Goal: Task Accomplishment & Management: Manage account settings

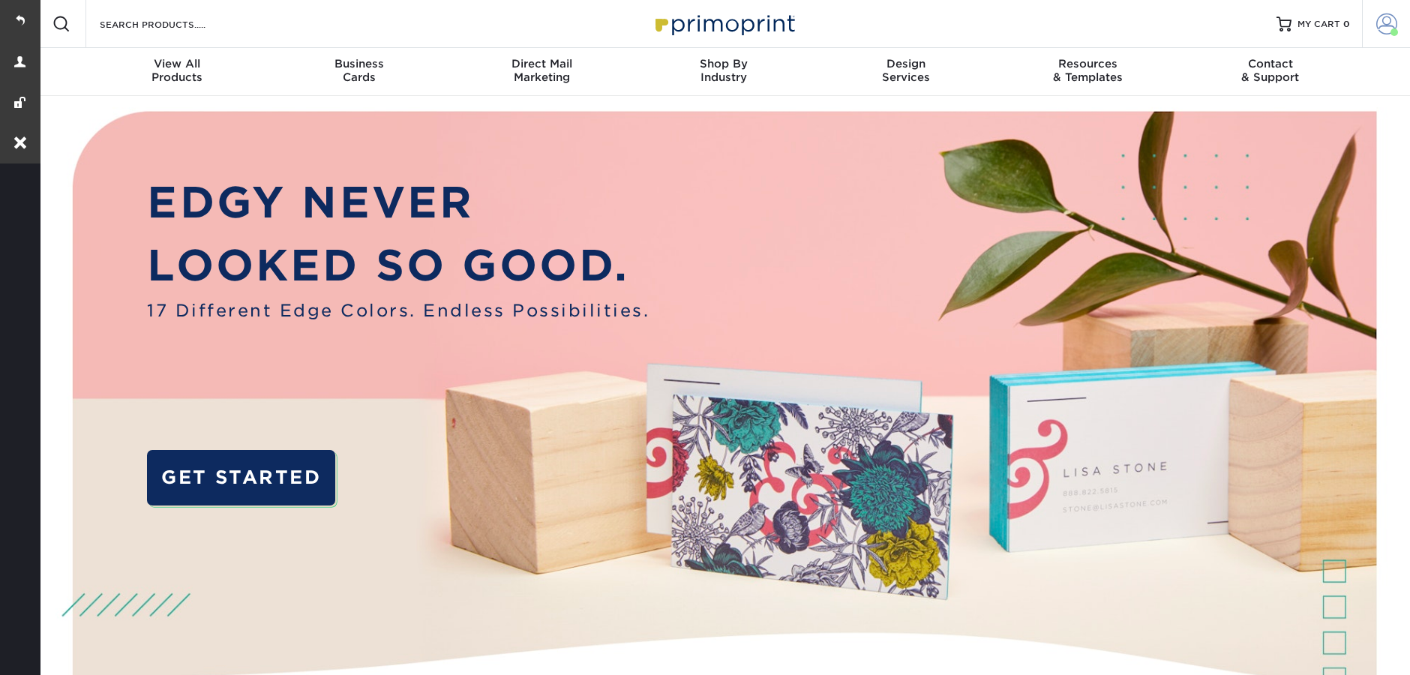
click at [1381, 25] on span at bounding box center [1386, 24] width 21 height 21
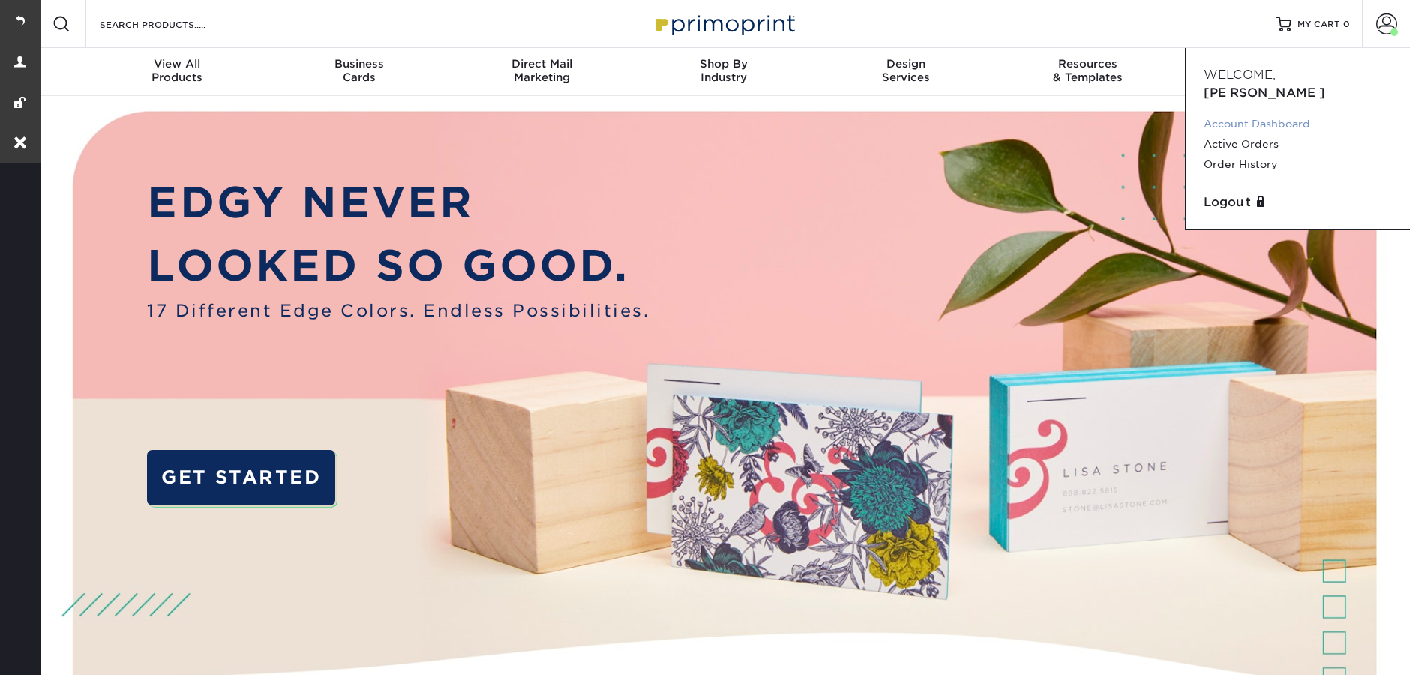
click at [1291, 114] on link "Account Dashboard" at bounding box center [1298, 124] width 188 height 20
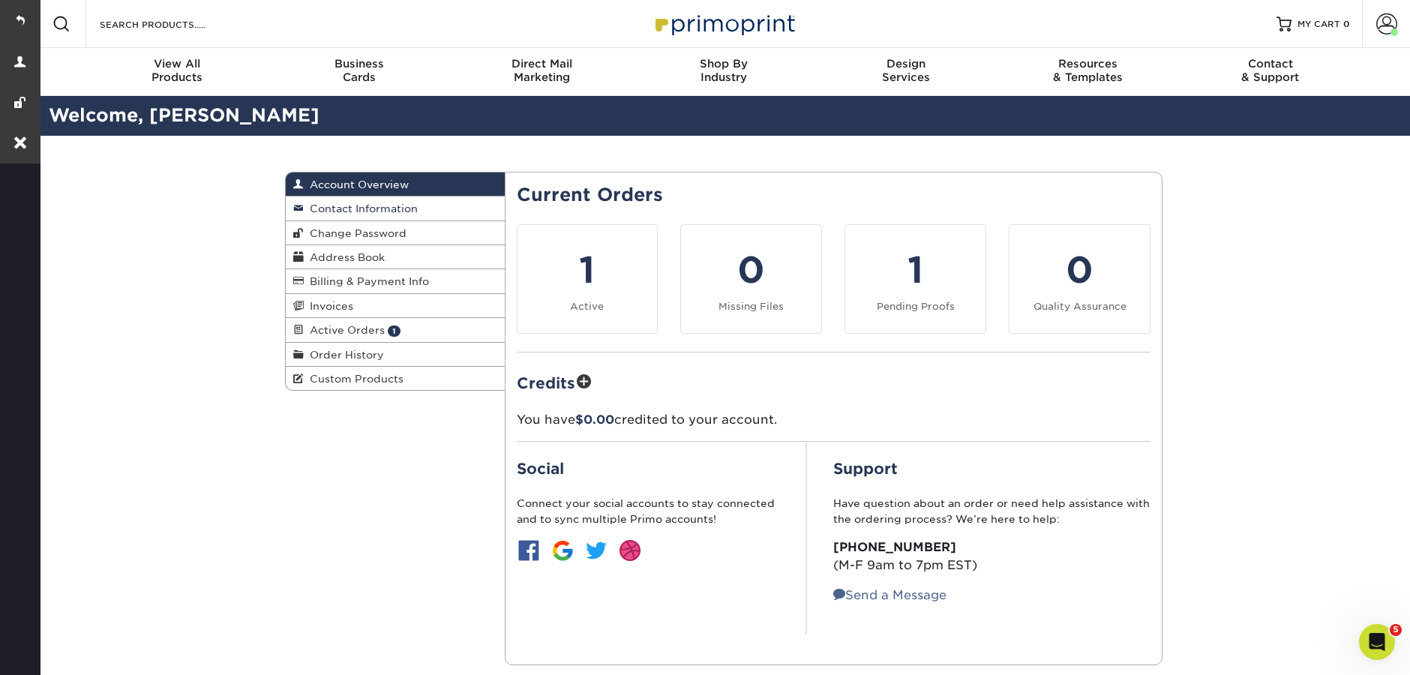
click at [362, 206] on span "Contact Information" at bounding box center [361, 209] width 114 height 12
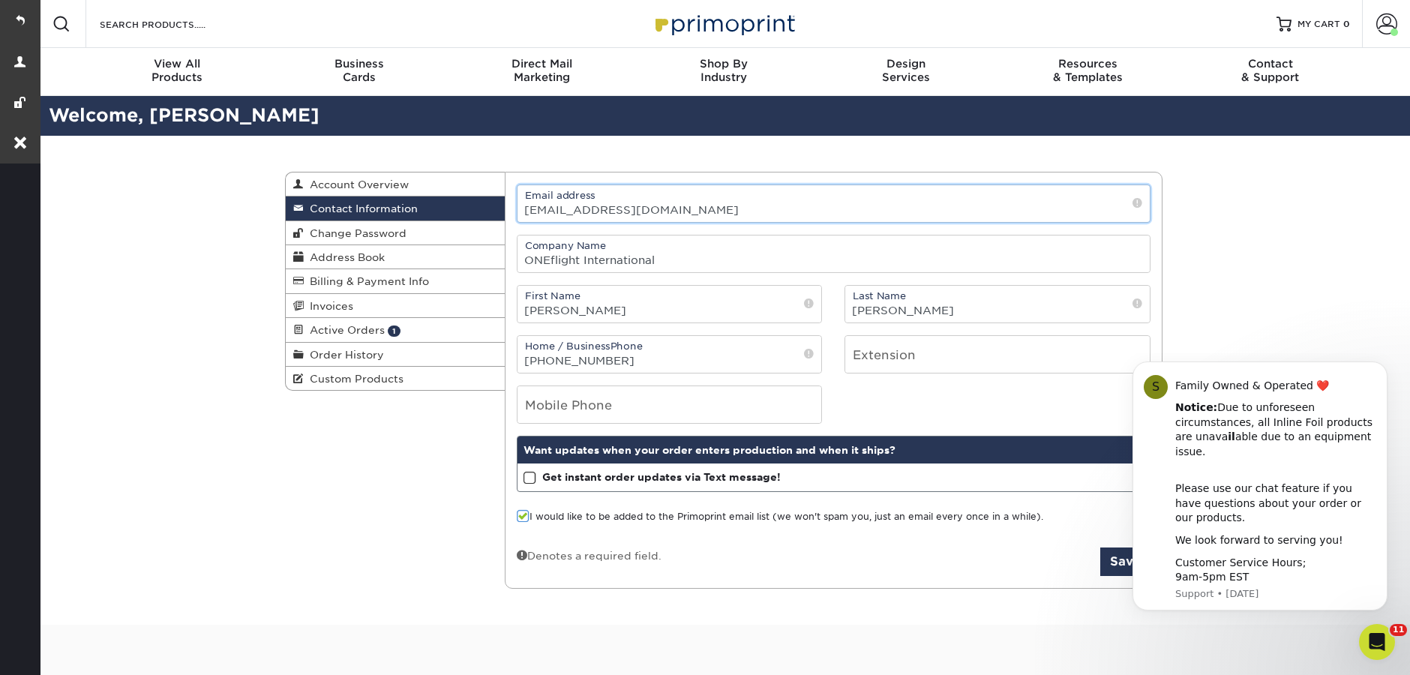
drag, startPoint x: 695, startPoint y: 211, endPoint x: 513, endPoint y: 206, distance: 182.3
click at [513, 206] on div "Email address [EMAIL_ADDRESS][DOMAIN_NAME]" at bounding box center [834, 204] width 657 height 38
paste input "lindsayleaf"
type input "[EMAIL_ADDRESS][DOMAIN_NAME]"
click html "S Family Owned & Operated ❤️ Notice: Due to unforeseen circumstances, all Inlin…"
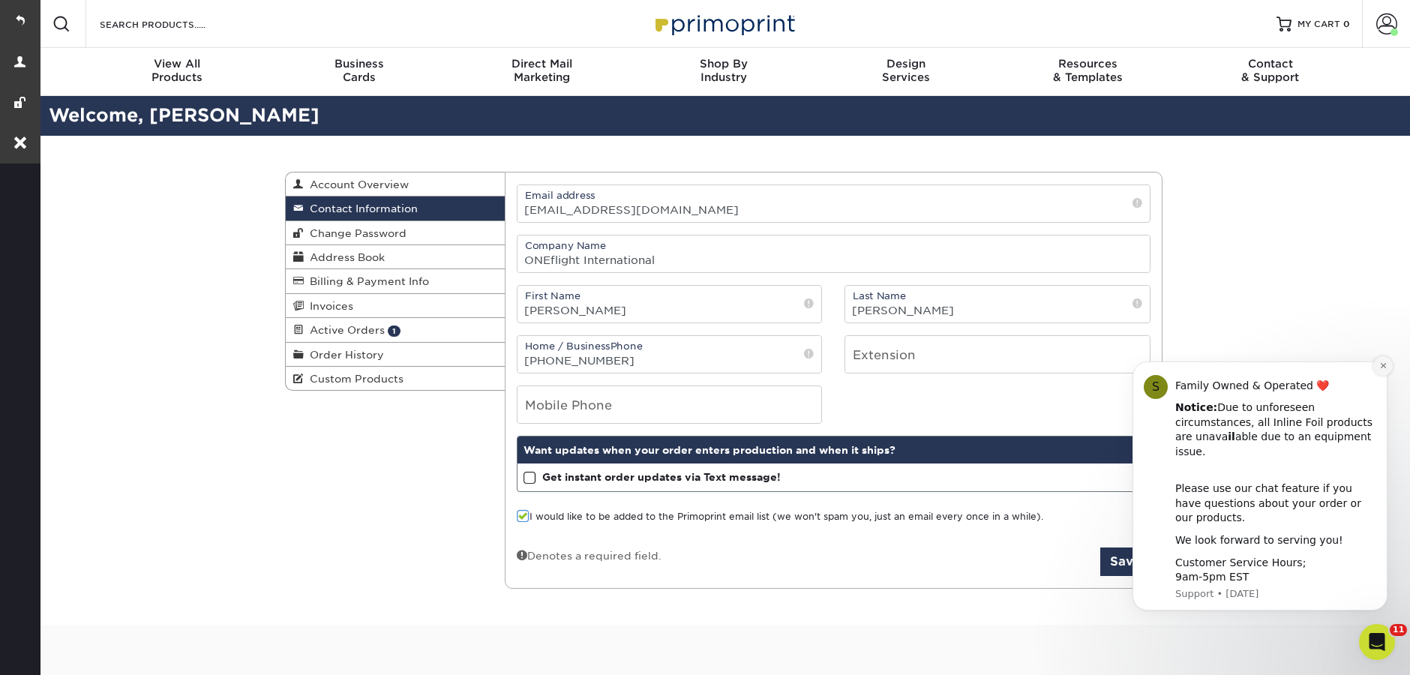
click at [1388, 376] on button "Dismiss notification" at bounding box center [1383, 366] width 20 height 20
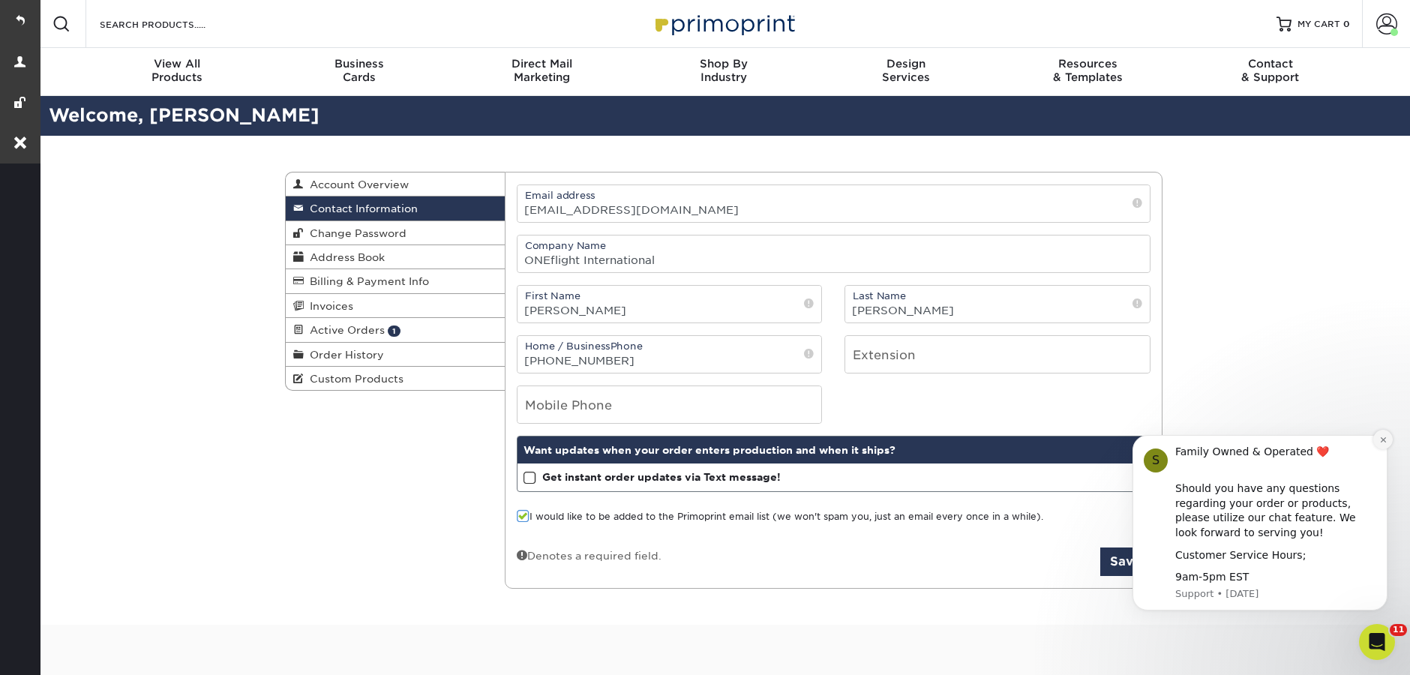
click at [1382, 439] on icon "Dismiss notification" at bounding box center [1382, 439] width 5 height 5
click at [1384, 437] on button "Dismiss notification" at bounding box center [1383, 440] width 20 height 20
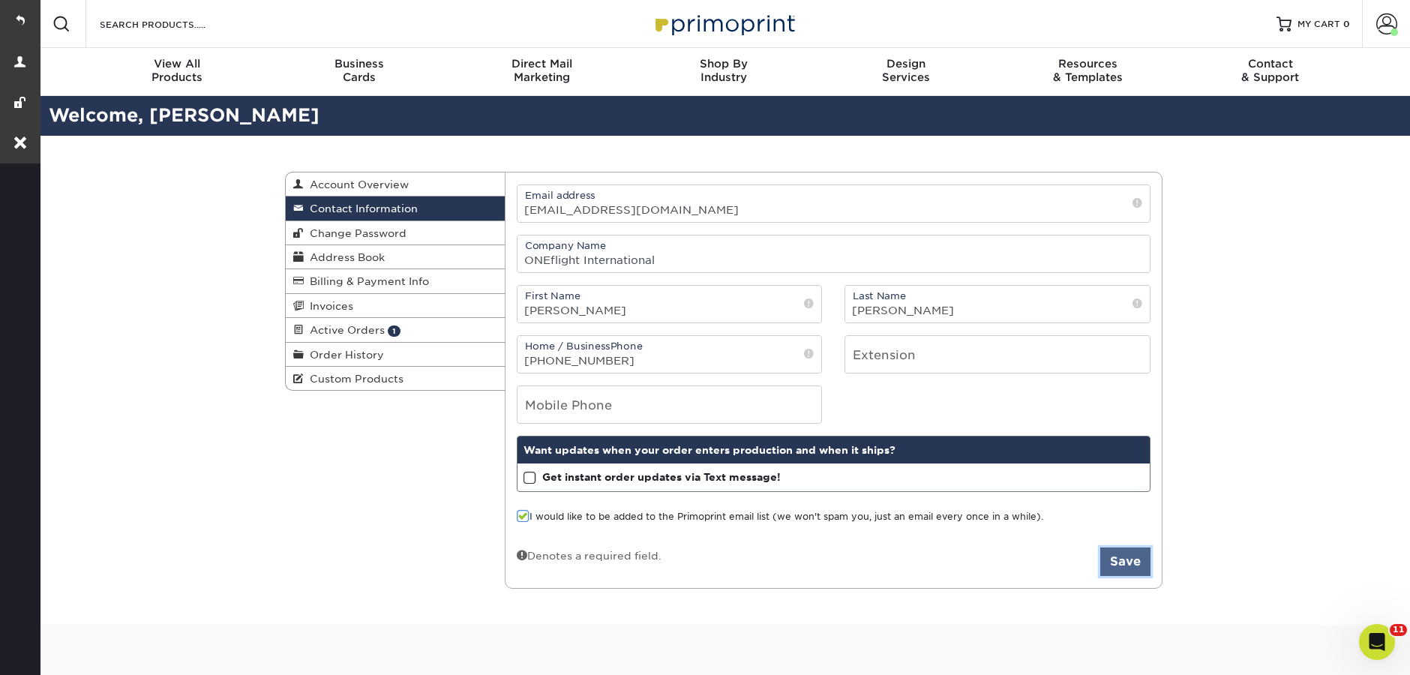
click at [1125, 566] on button "Save" at bounding box center [1125, 562] width 50 height 29
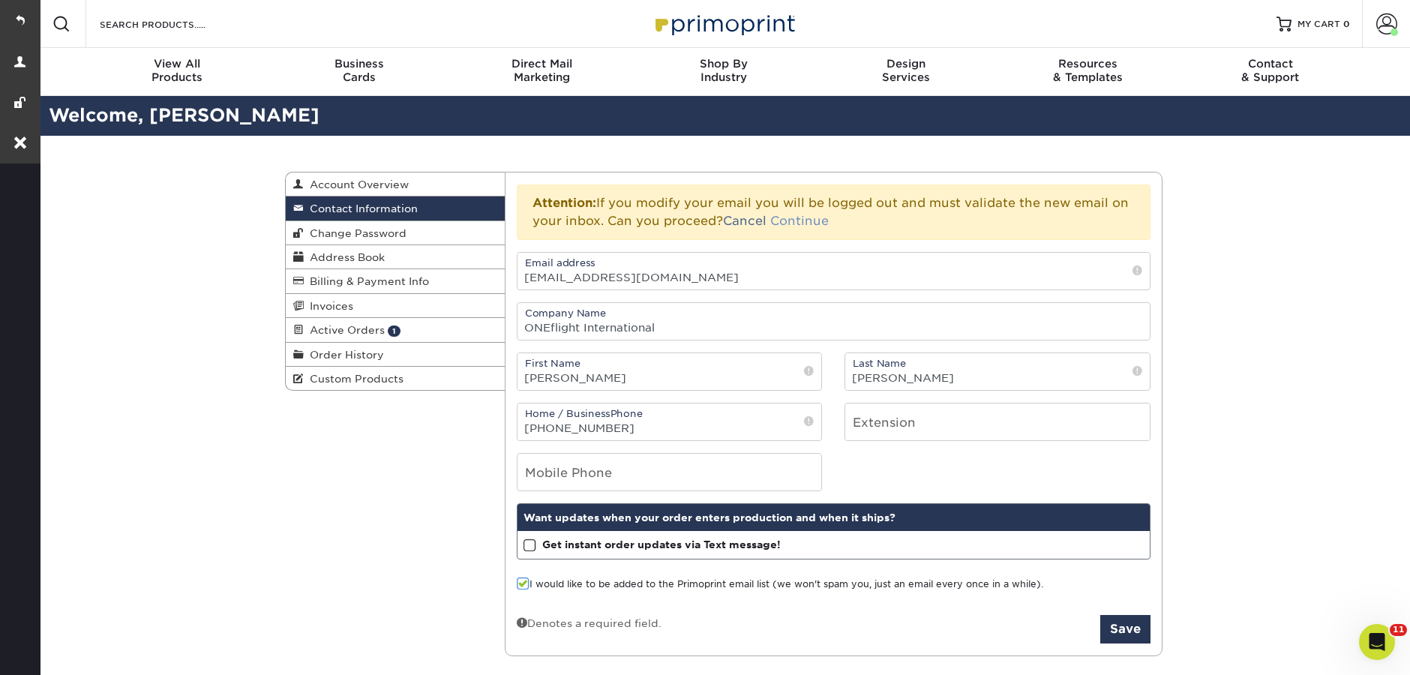
click at [794, 221] on link "Continue" at bounding box center [799, 221] width 59 height 14
